Goal: Task Accomplishment & Management: Use online tool/utility

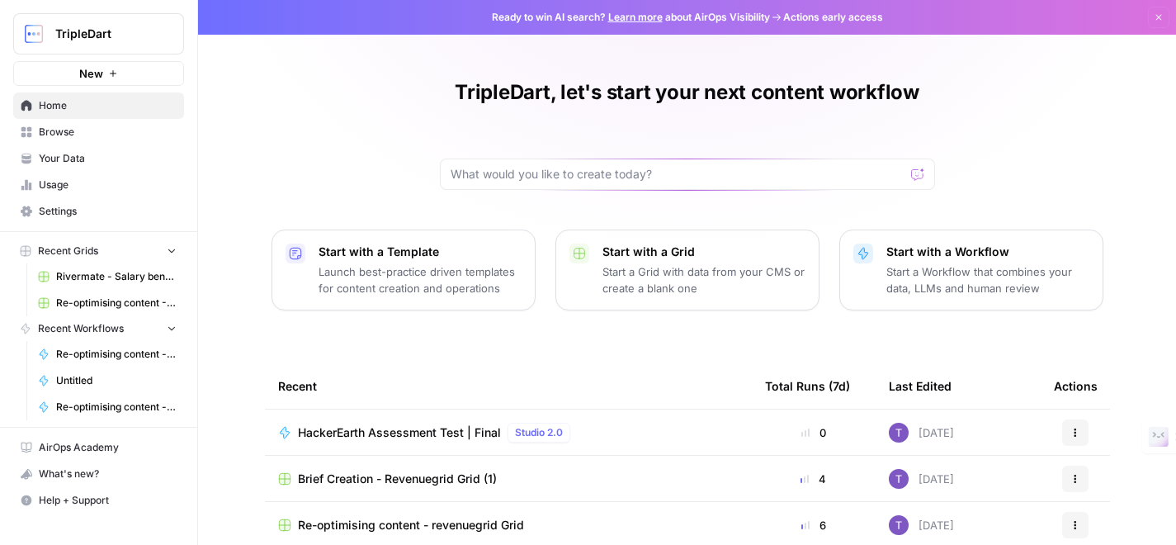
click at [79, 135] on span "Browse" at bounding box center [108, 132] width 138 height 15
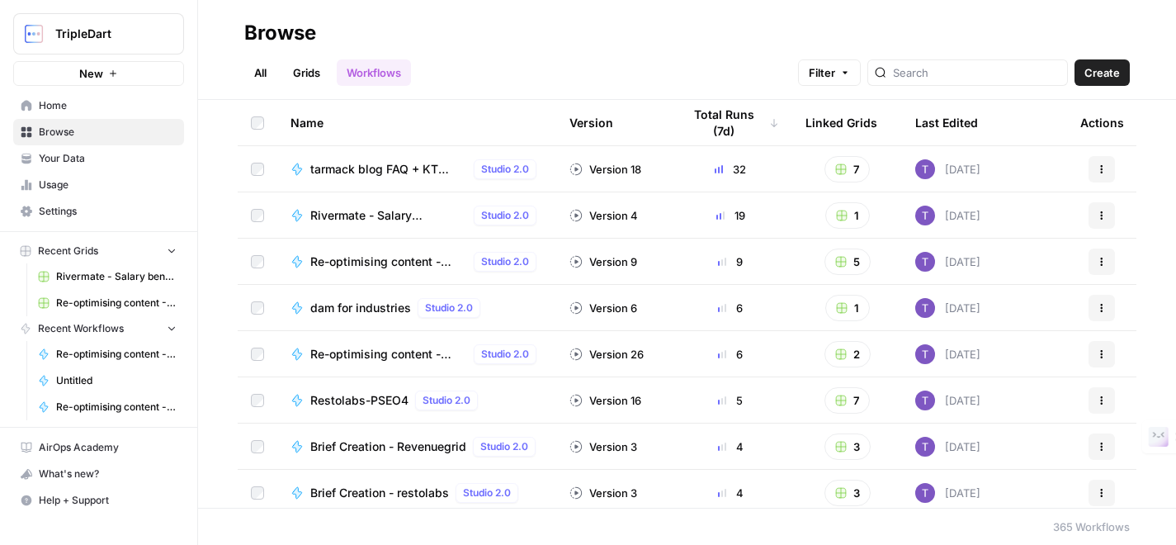
click at [422, 264] on span "Re-optimising content - RESTOLABS" at bounding box center [388, 261] width 157 height 17
click at [379, 352] on span "Re-optimising content - revenuegrid" at bounding box center [388, 354] width 157 height 17
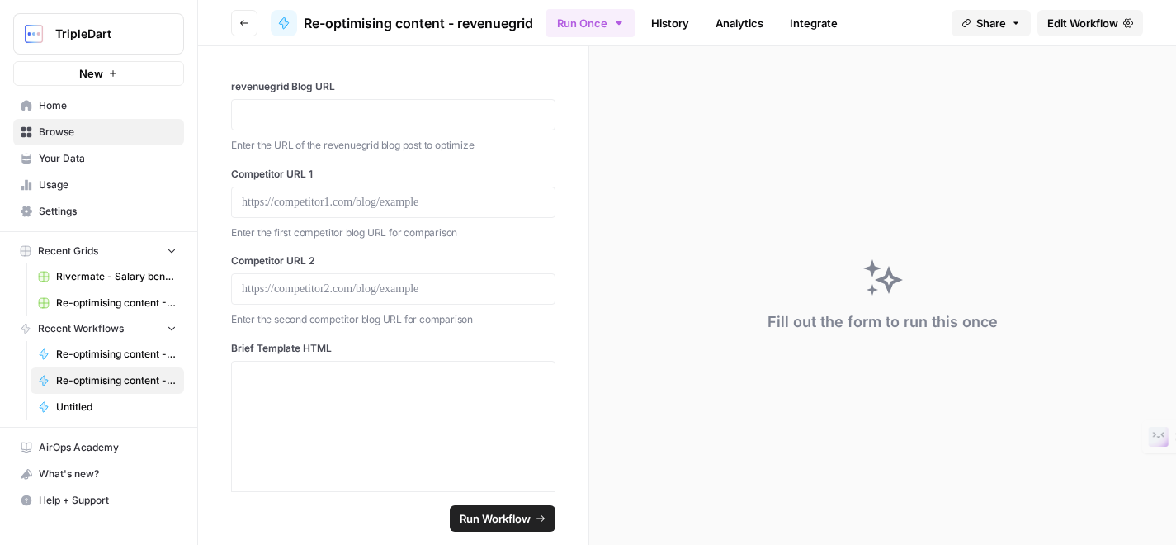
drag, startPoint x: 302, startPoint y: 23, endPoint x: 541, endPoint y: 23, distance: 238.6
drag, startPoint x: 541, startPoint y: 23, endPoint x: 306, endPoint y: 26, distance: 234.5
click at [305, 26] on header "Go back Re-optimising content - revenuegrid Run Once History Analytics Integrat…" at bounding box center [687, 23] width 978 height 46
copy span "Re-optimising content - revenuegrid"
click at [673, 276] on div "Fill out the form to run this once" at bounding box center [882, 295] width 587 height 499
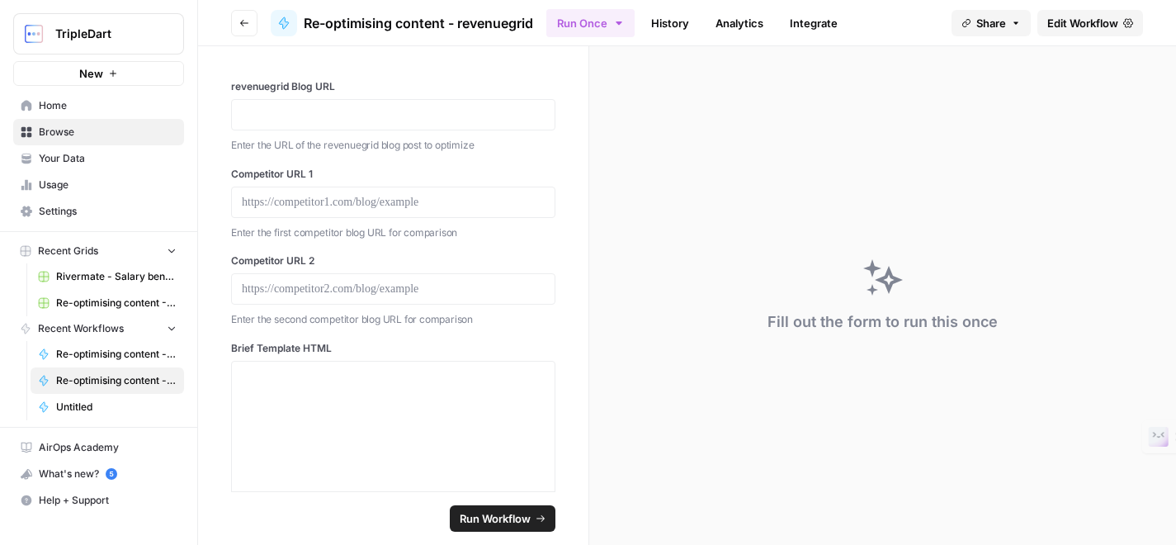
click at [1076, 23] on span "Edit Workflow" at bounding box center [1083, 23] width 71 height 17
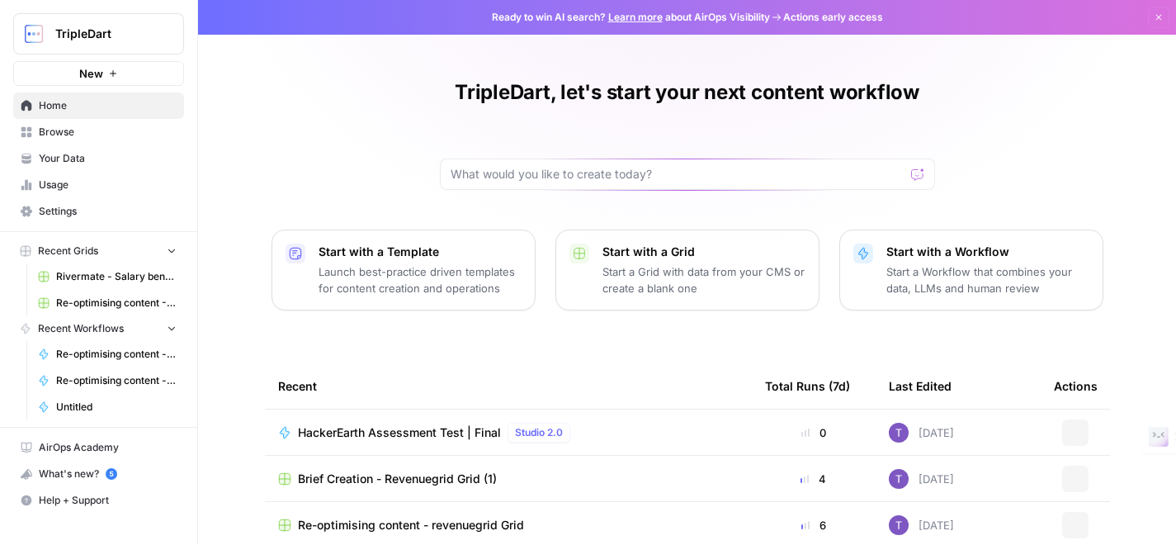
click at [103, 36] on span "TripleDart" at bounding box center [105, 34] width 100 height 17
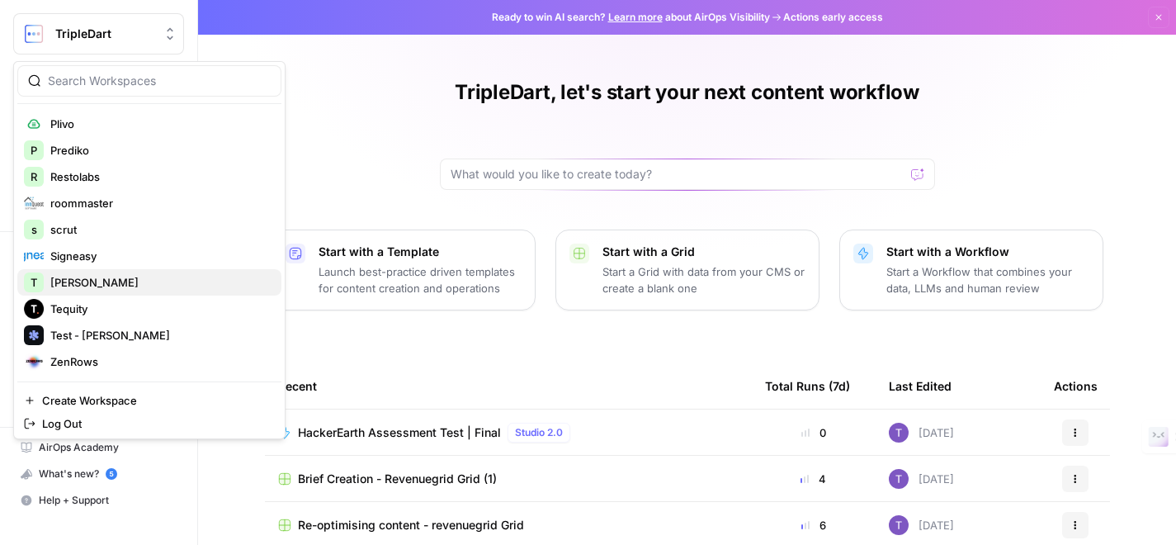
scroll to position [234, 0]
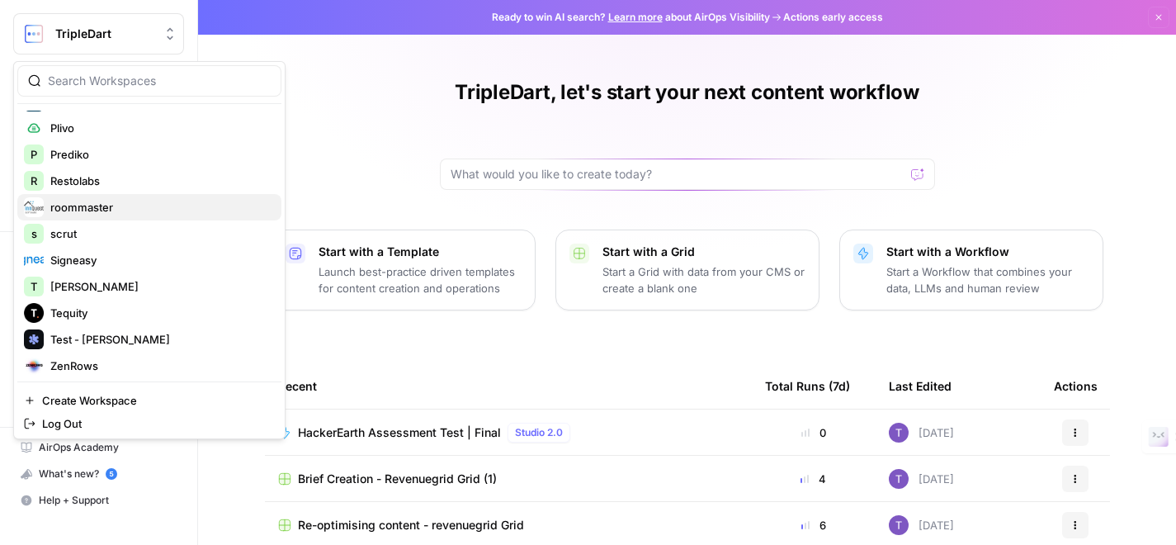
click at [103, 203] on span "roommaster" at bounding box center [159, 207] width 218 height 17
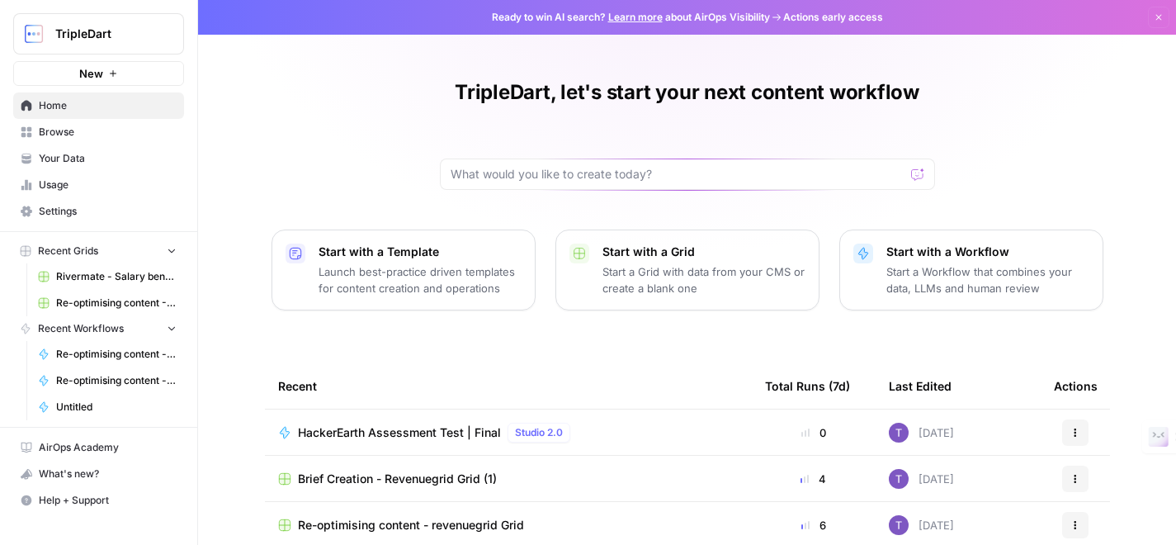
click at [410, 281] on p "Launch best-practice driven templates for content creation and operations" at bounding box center [420, 279] width 203 height 33
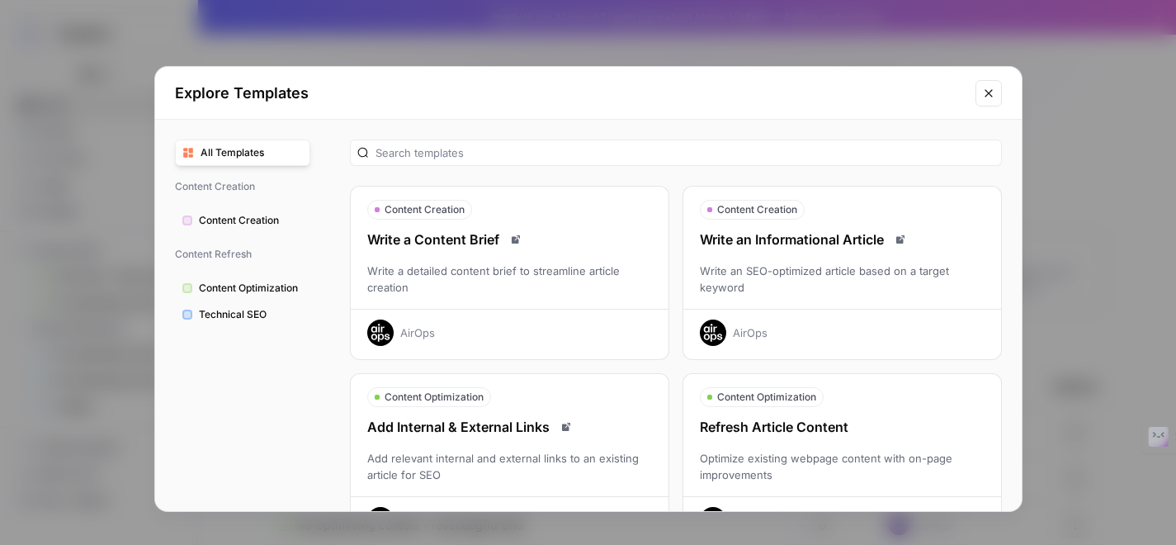
drag, startPoint x: 692, startPoint y: 234, endPoint x: 881, endPoint y: 351, distance: 222.4
click at [881, 351] on button "Content Creation Write an Informational Article Write an SEO-optimized article …" at bounding box center [842, 273] width 319 height 174
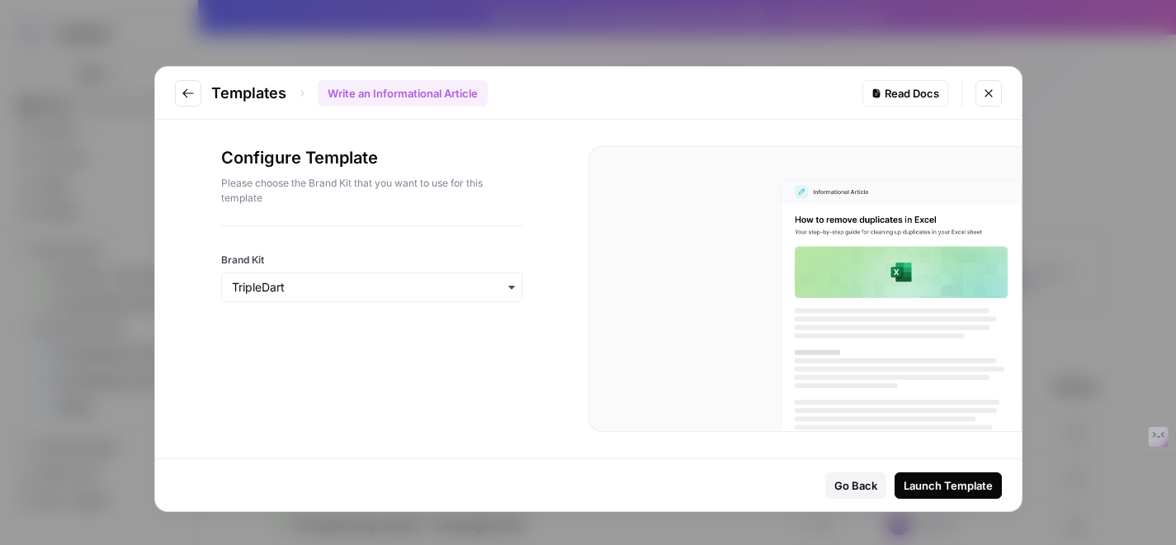
click at [179, 95] on button "Go to previous step" at bounding box center [188, 93] width 26 height 26
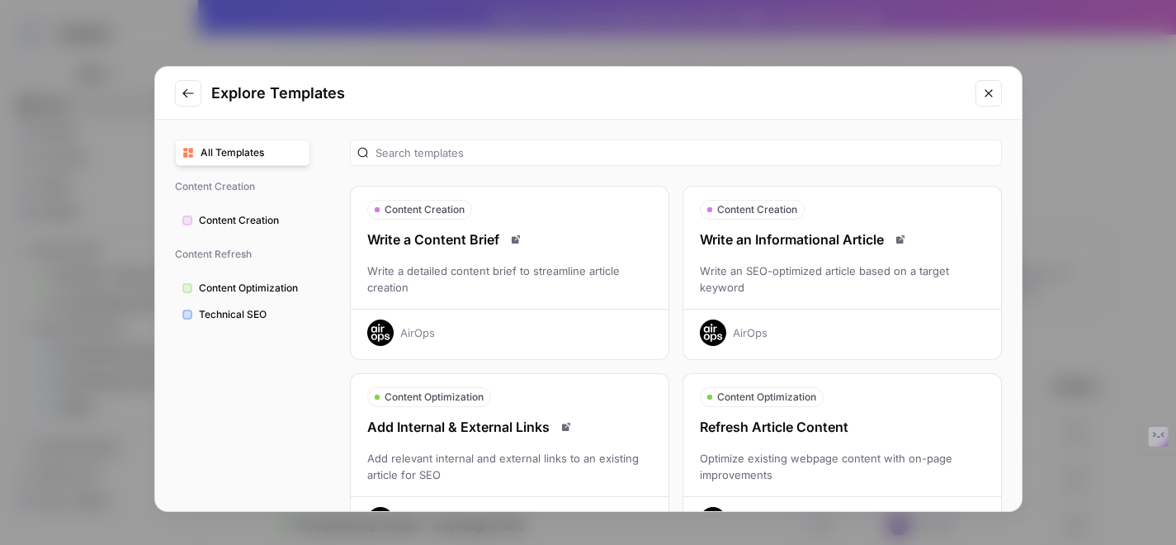
drag, startPoint x: 695, startPoint y: 237, endPoint x: 891, endPoint y: 238, distance: 195.6
click at [891, 238] on div "Write an Informational Article" at bounding box center [843, 239] width 318 height 20
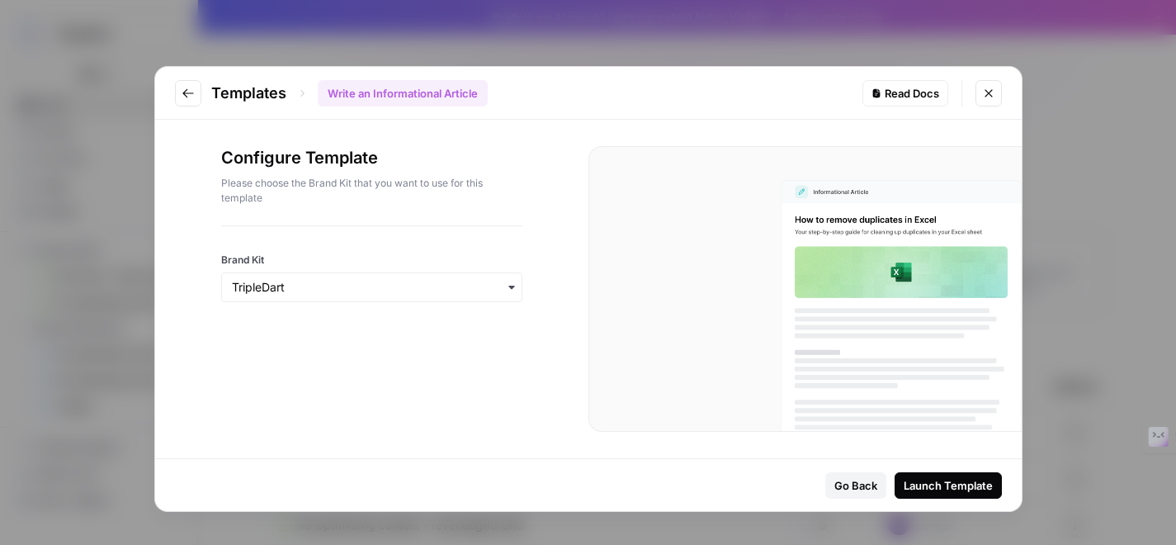
click at [190, 92] on icon "Go to previous step" at bounding box center [187, 92] width 11 height 9
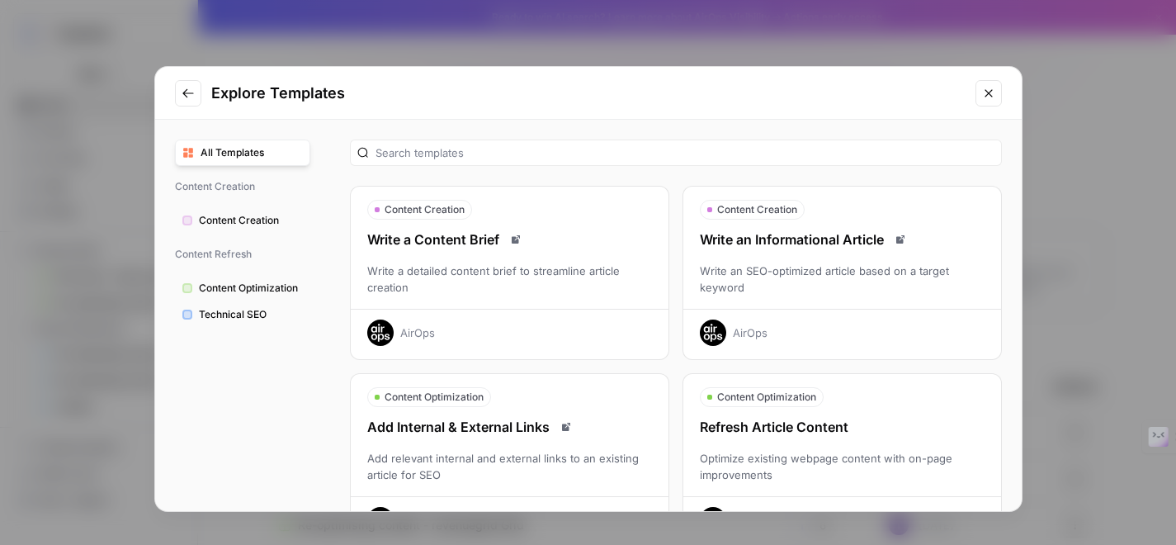
click at [182, 92] on icon "Go to previous step" at bounding box center [187, 92] width 11 height 9
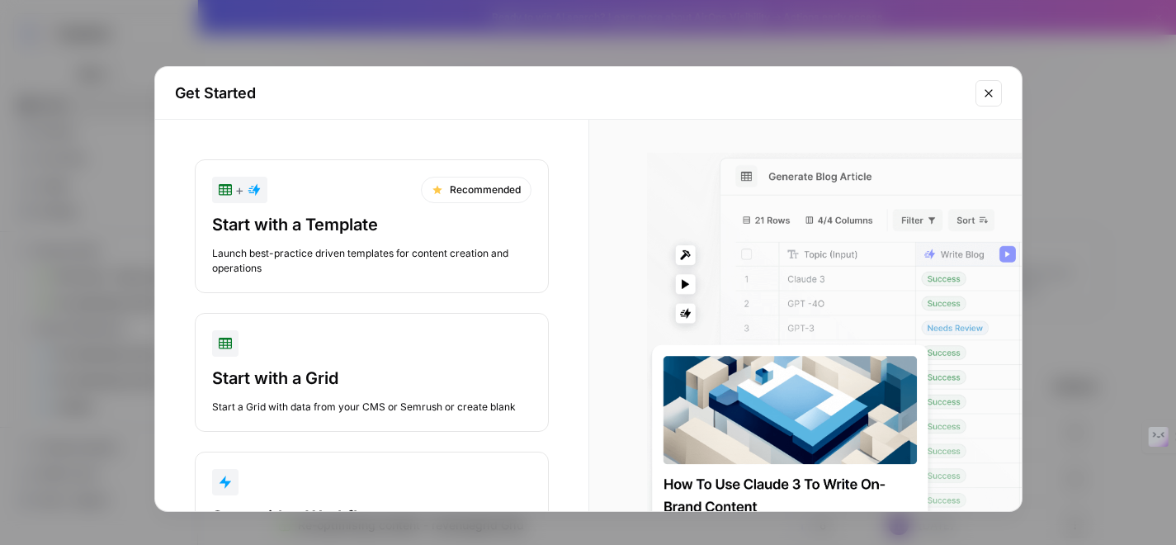
click at [992, 90] on icon "Close modal" at bounding box center [988, 93] width 13 height 13
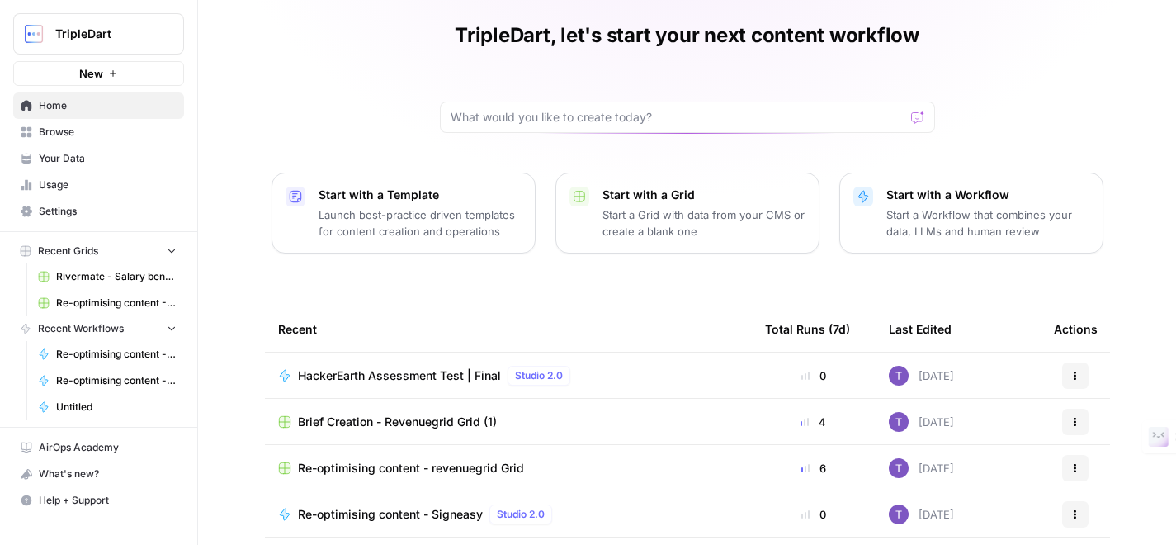
scroll to position [114, 0]
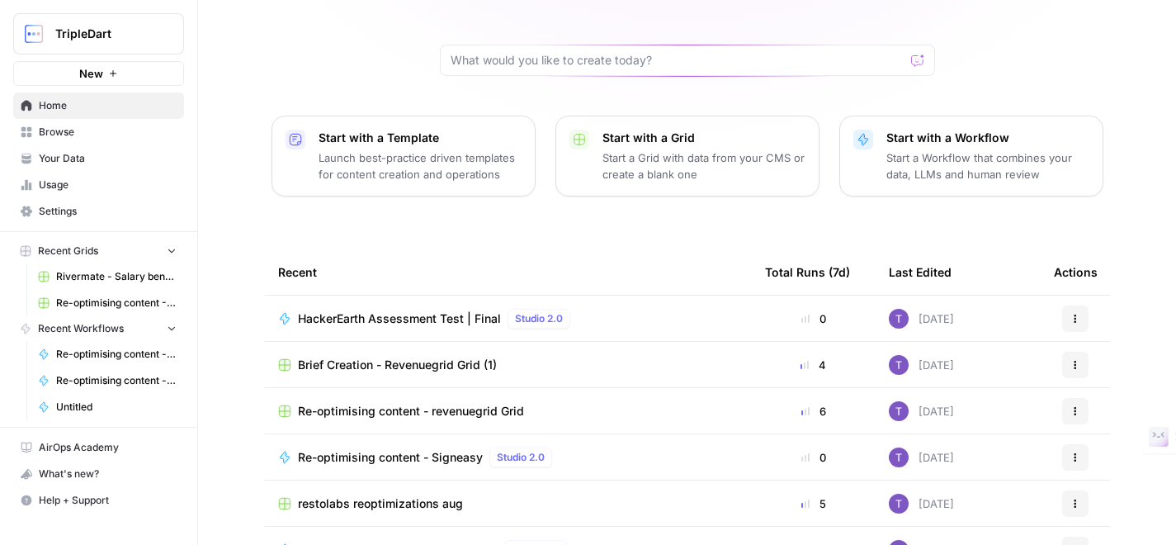
click at [447, 399] on td "Re-optimising content - revenuegrid Grid" at bounding box center [508, 410] width 487 height 45
click at [447, 410] on span "Re-optimising content - revenuegrid Grid" at bounding box center [411, 411] width 226 height 17
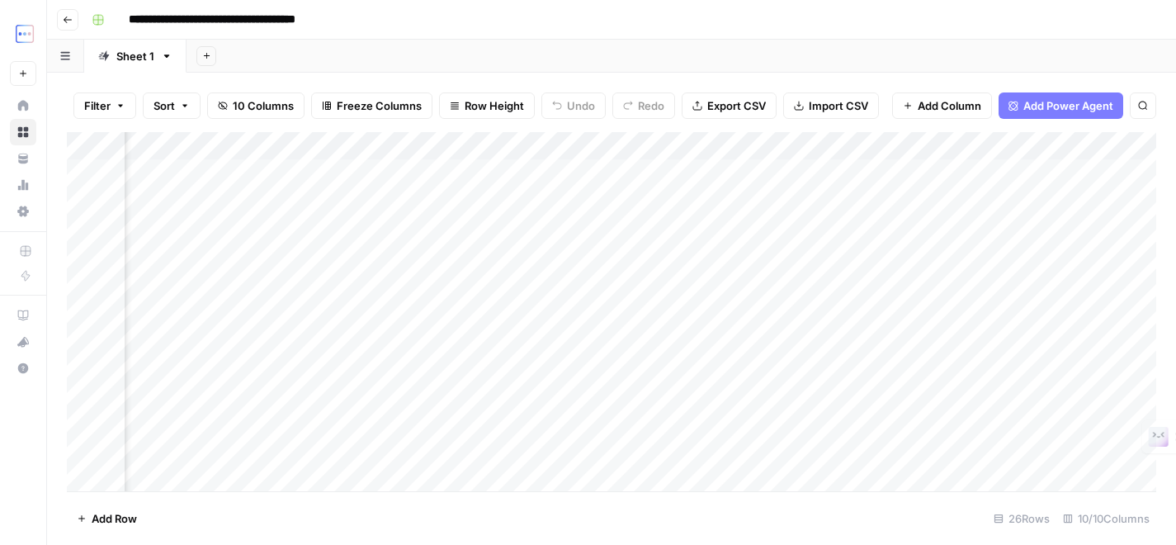
scroll to position [0, 206]
click at [489, 175] on div "Add Column" at bounding box center [612, 311] width 1090 height 359
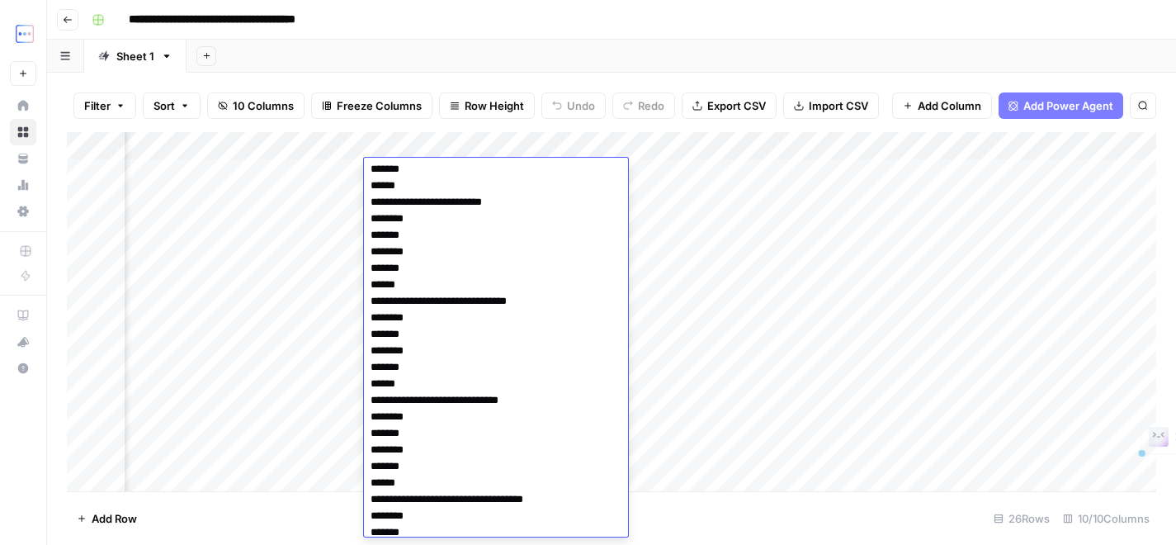
scroll to position [0, 0]
